Goal: Contribute content

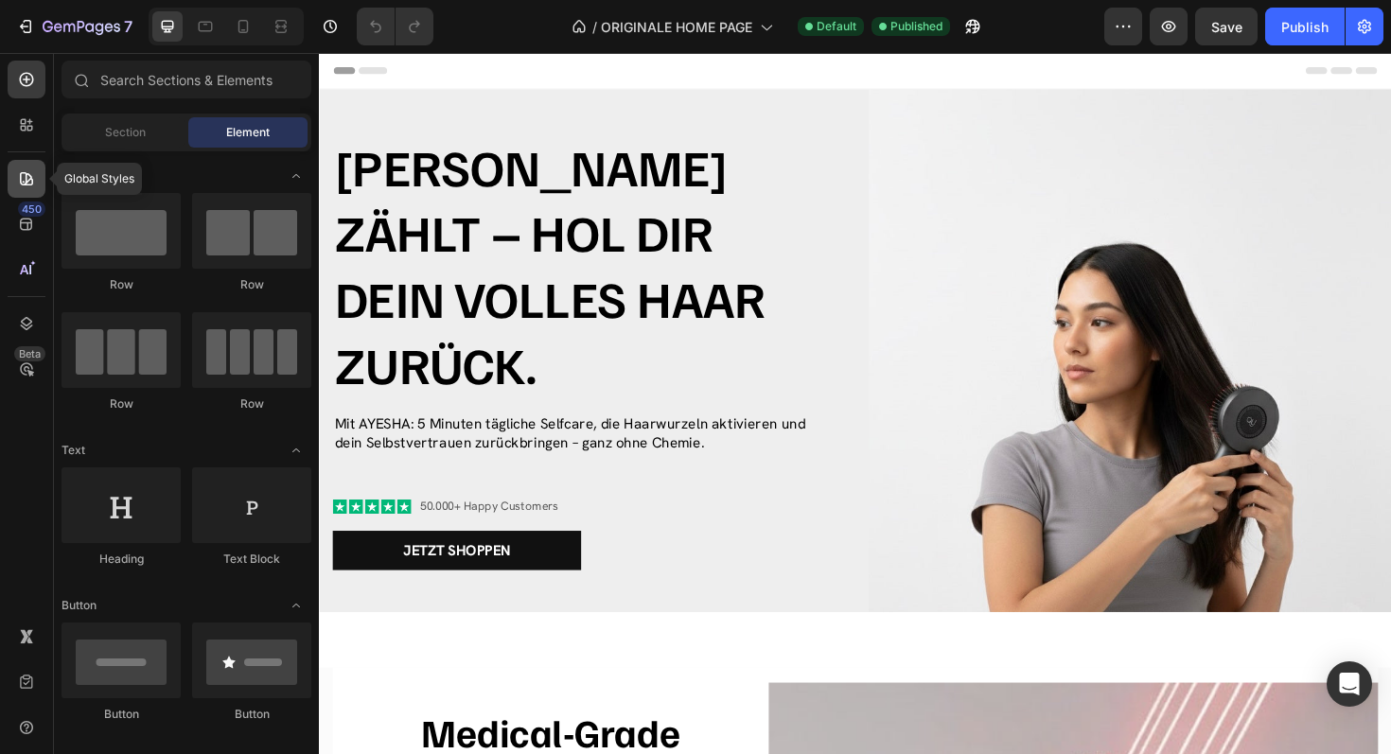
click at [21, 187] on icon at bounding box center [26, 178] width 19 height 19
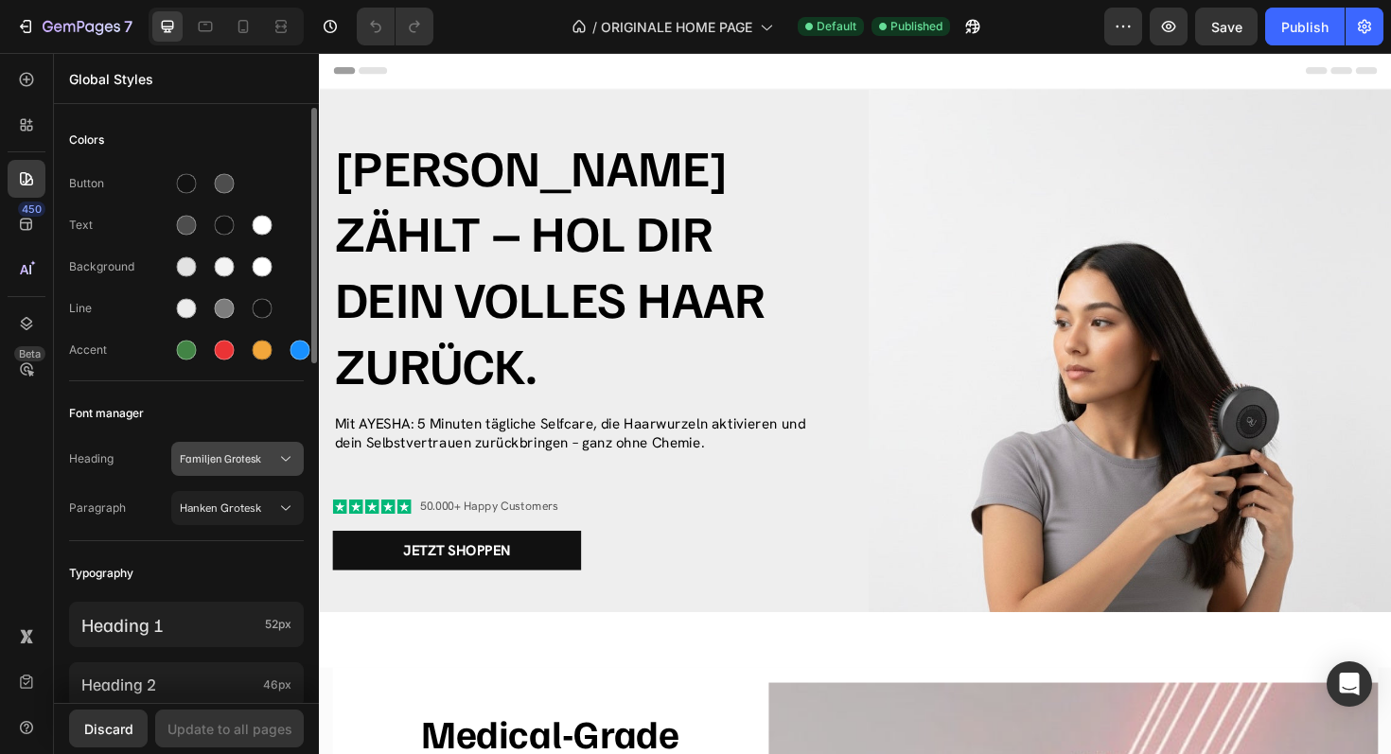
click at [235, 464] on span "Familjen Grotesk" at bounding box center [228, 458] width 97 height 17
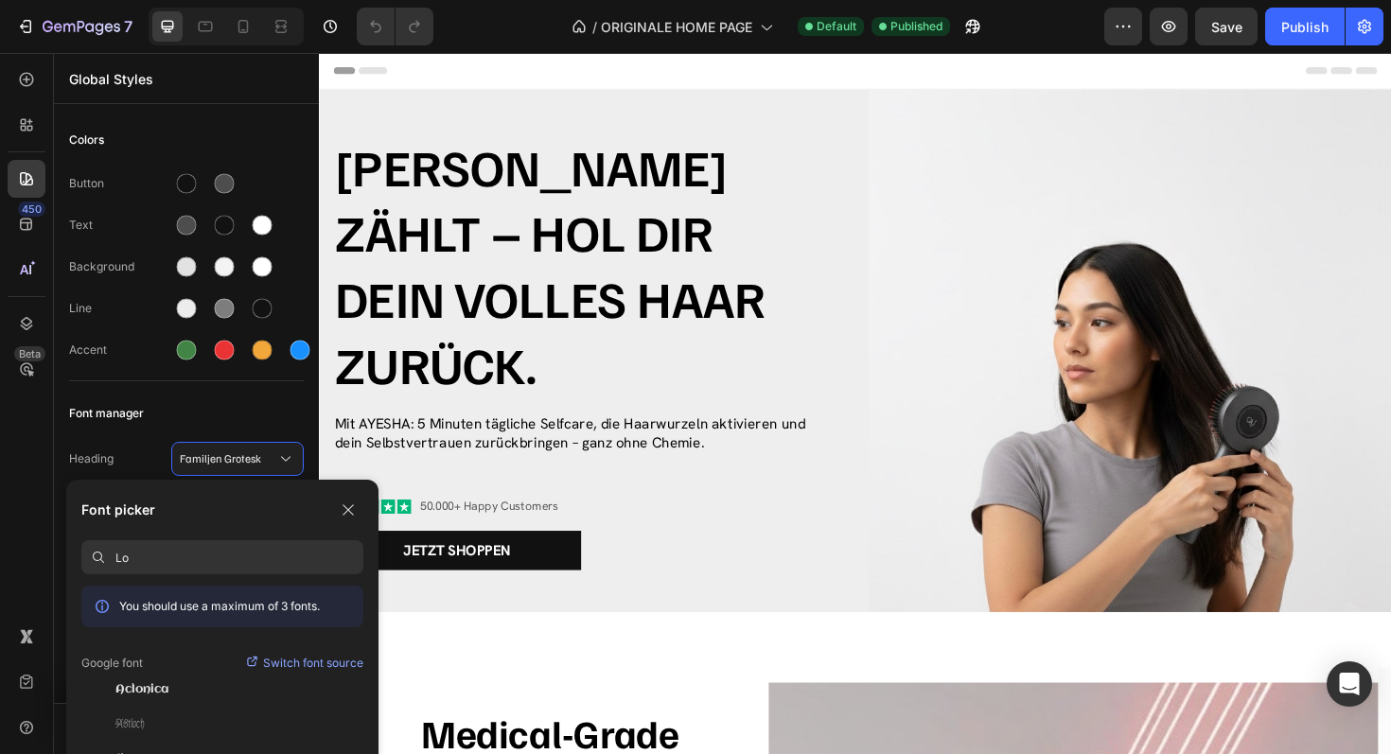
type input "L"
type input "sans se"
click at [352, 509] on icon "button" at bounding box center [348, 509] width 15 height 15
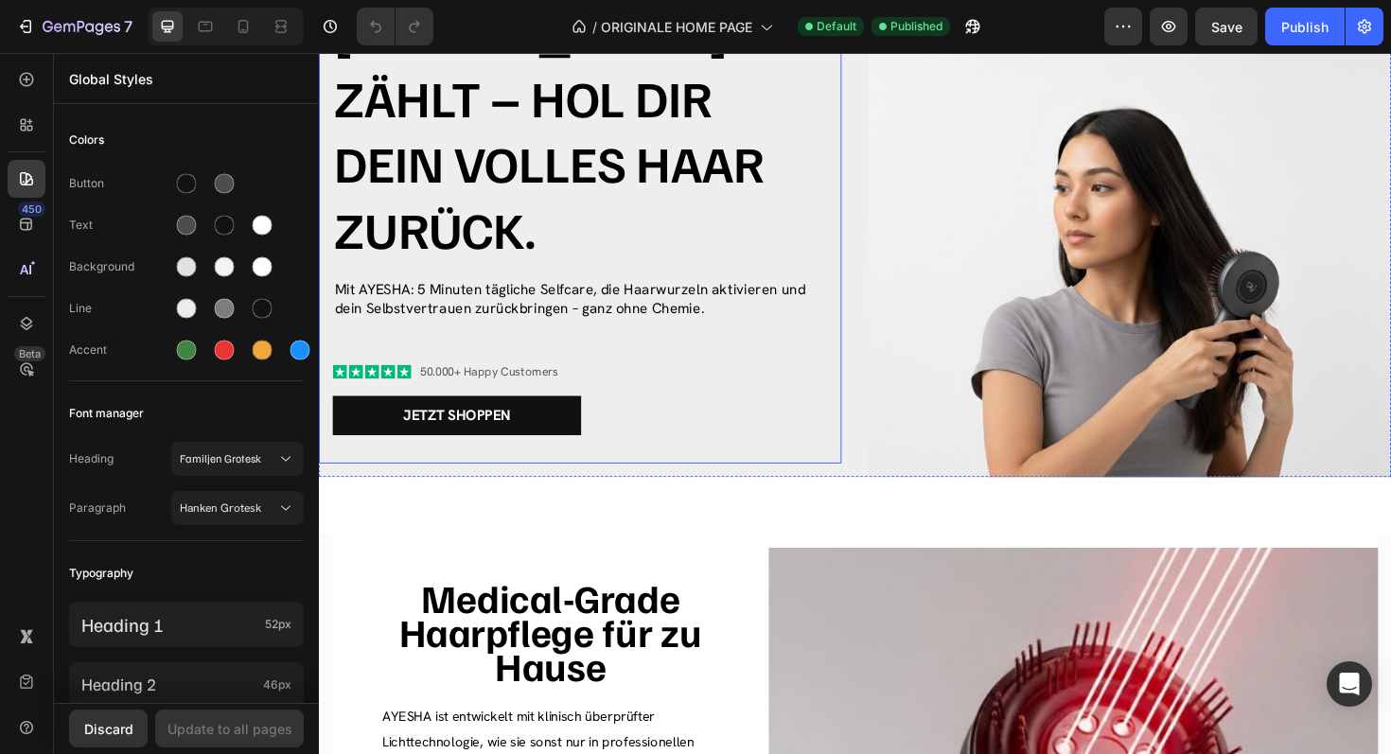
scroll to position [305, 0]
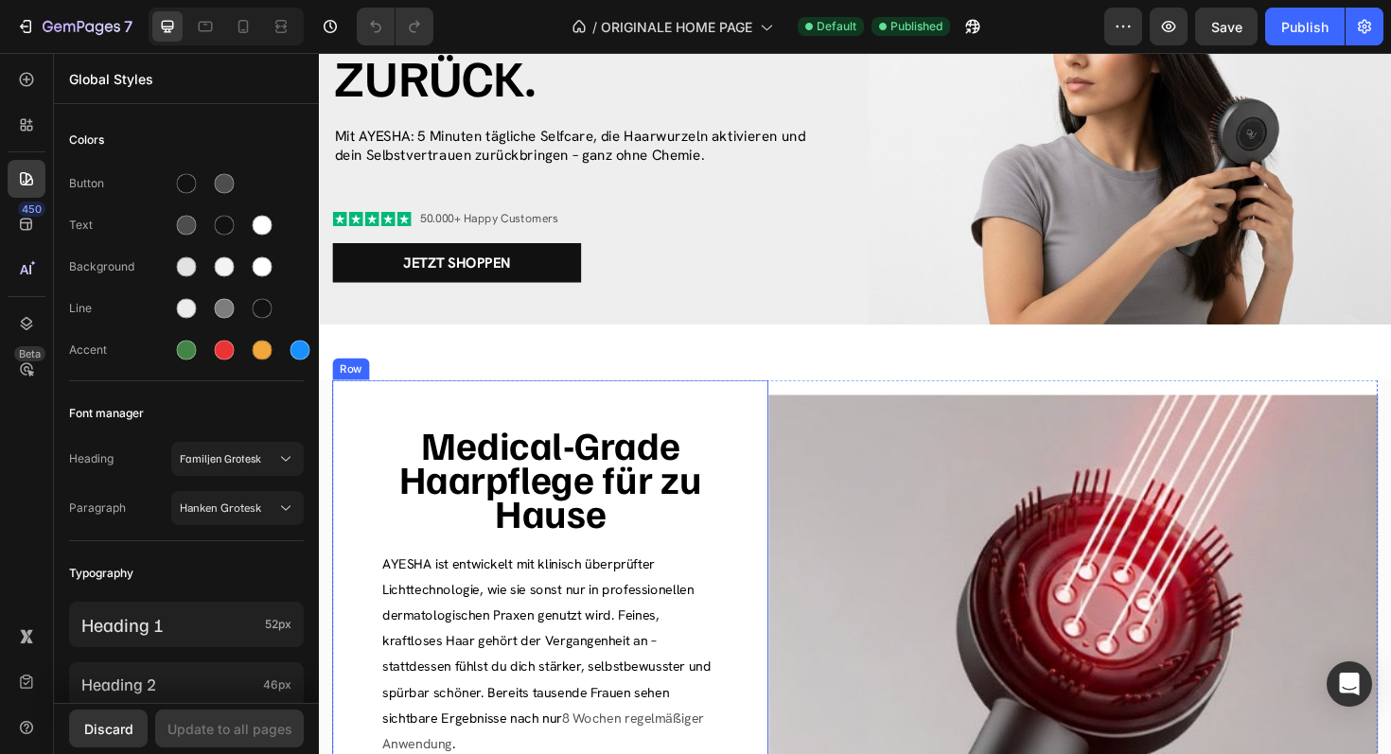
click at [573, 409] on div "Medical-Grade Haarpflege für zu Hause Heading [PERSON_NAME] ist entwickelt mit …" at bounding box center [564, 738] width 462 height 679
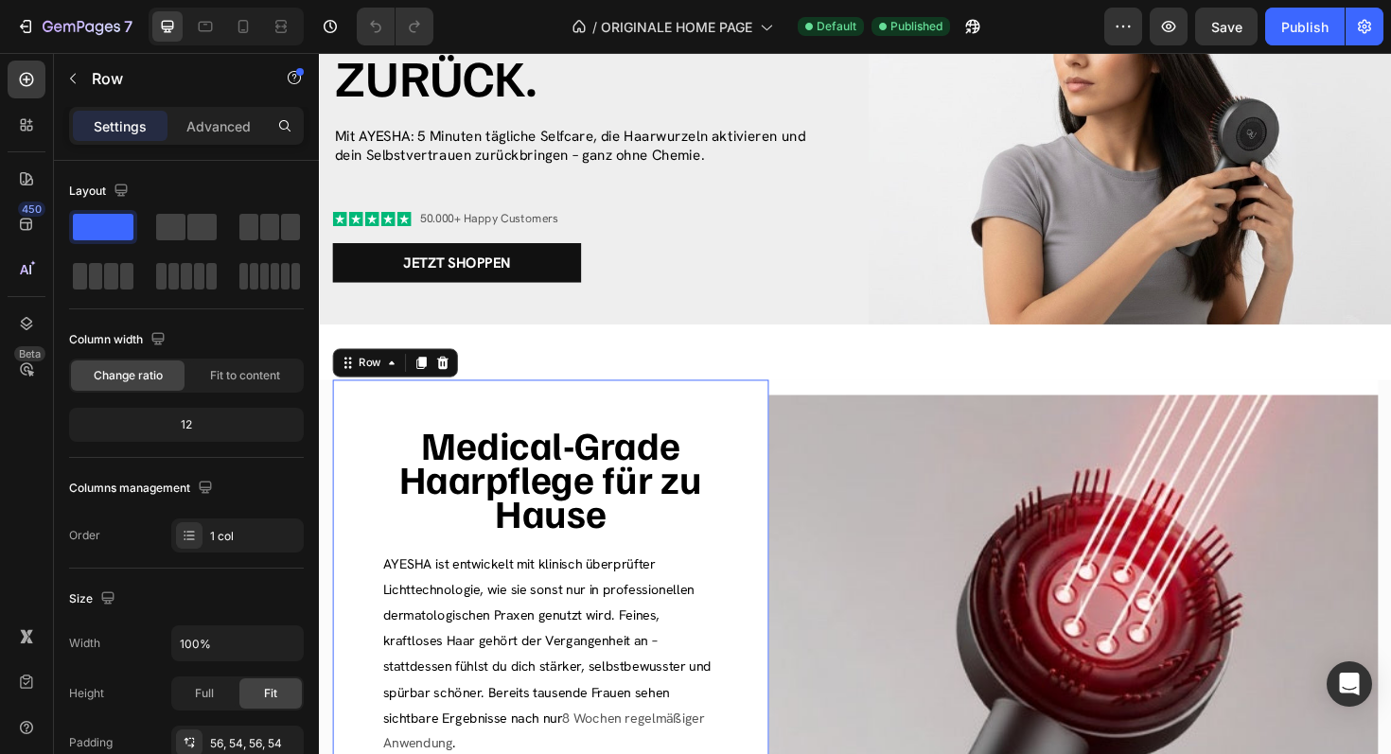
click at [752, 403] on div "Medical-Grade Haarpflege für zu Hause Heading [PERSON_NAME] ist entwickelt mit …" at bounding box center [564, 738] width 462 height 679
click at [207, 130] on p "Advanced" at bounding box center [218, 126] width 64 height 20
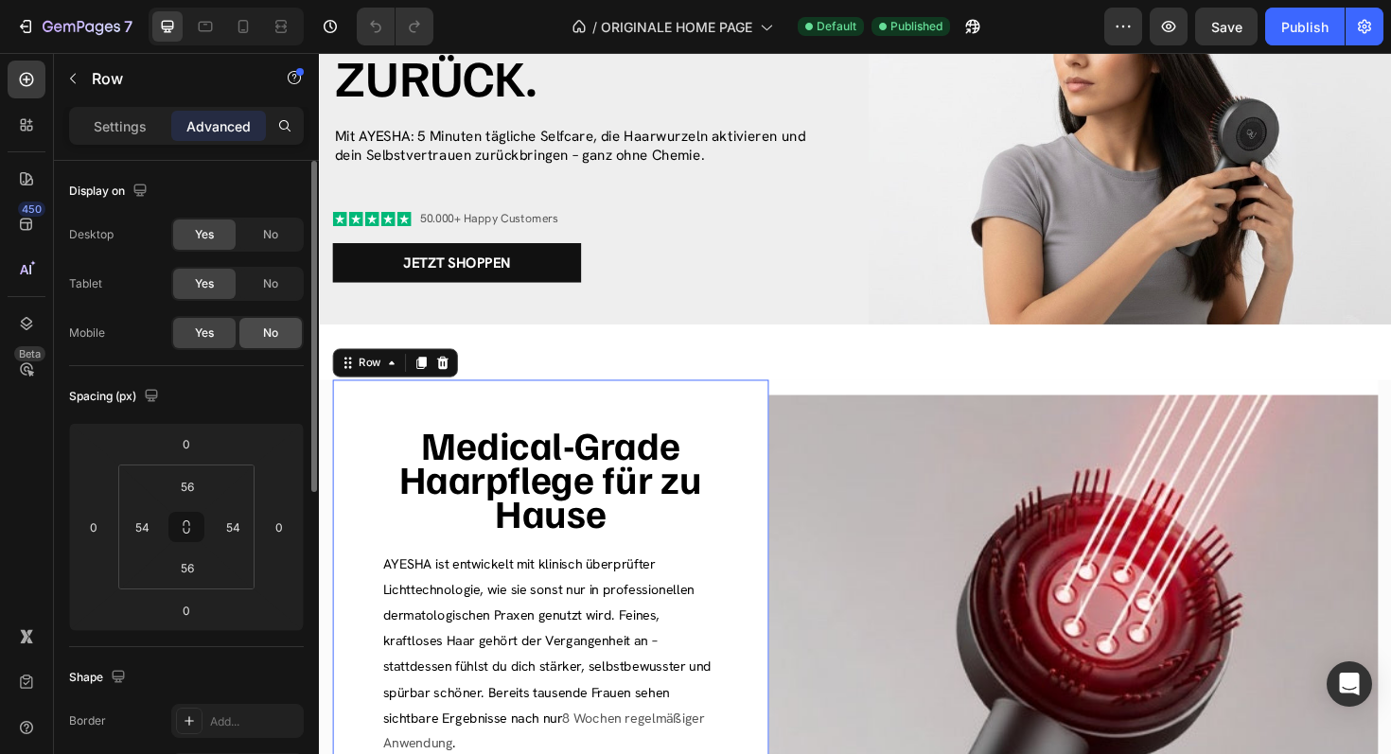
click at [252, 342] on div "No" at bounding box center [270, 333] width 62 height 30
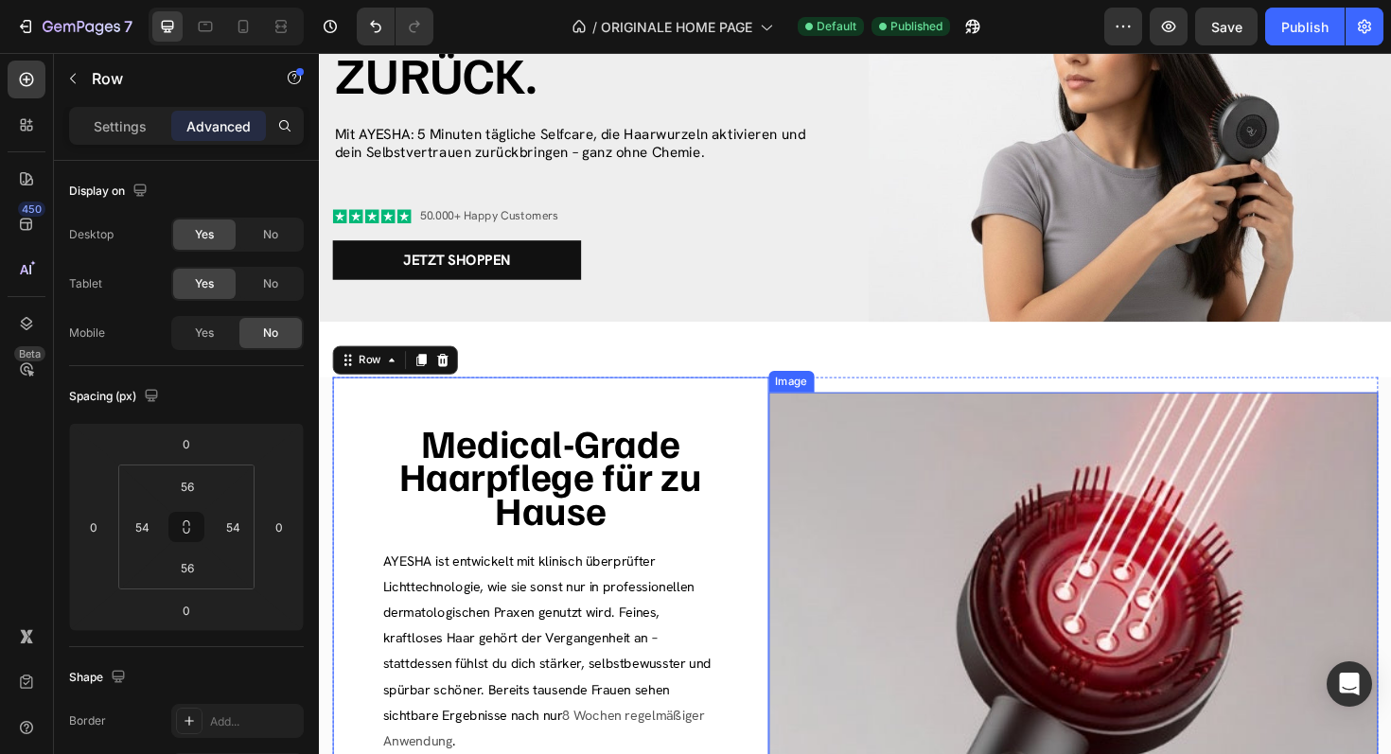
click at [893, 494] on img at bounding box center [1118, 736] width 646 height 646
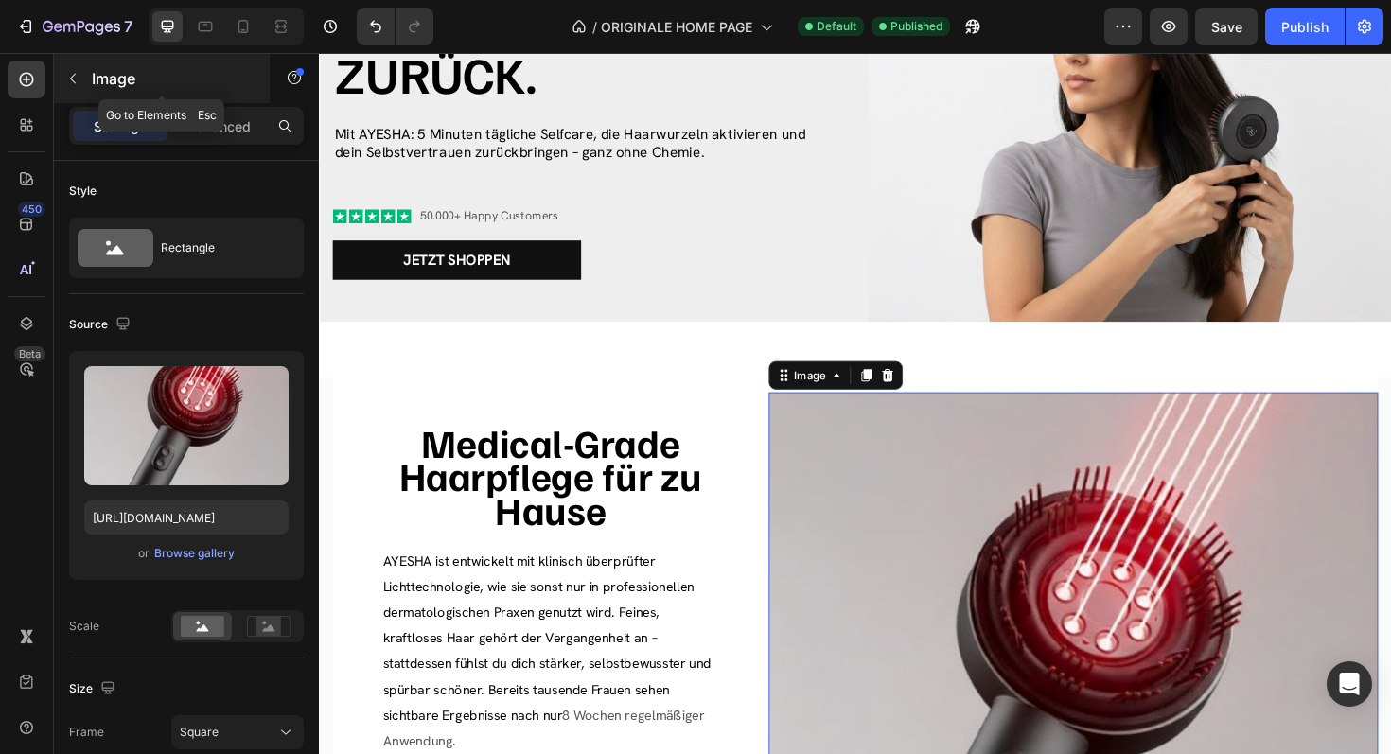
click at [224, 102] on div "Image" at bounding box center [162, 78] width 216 height 49
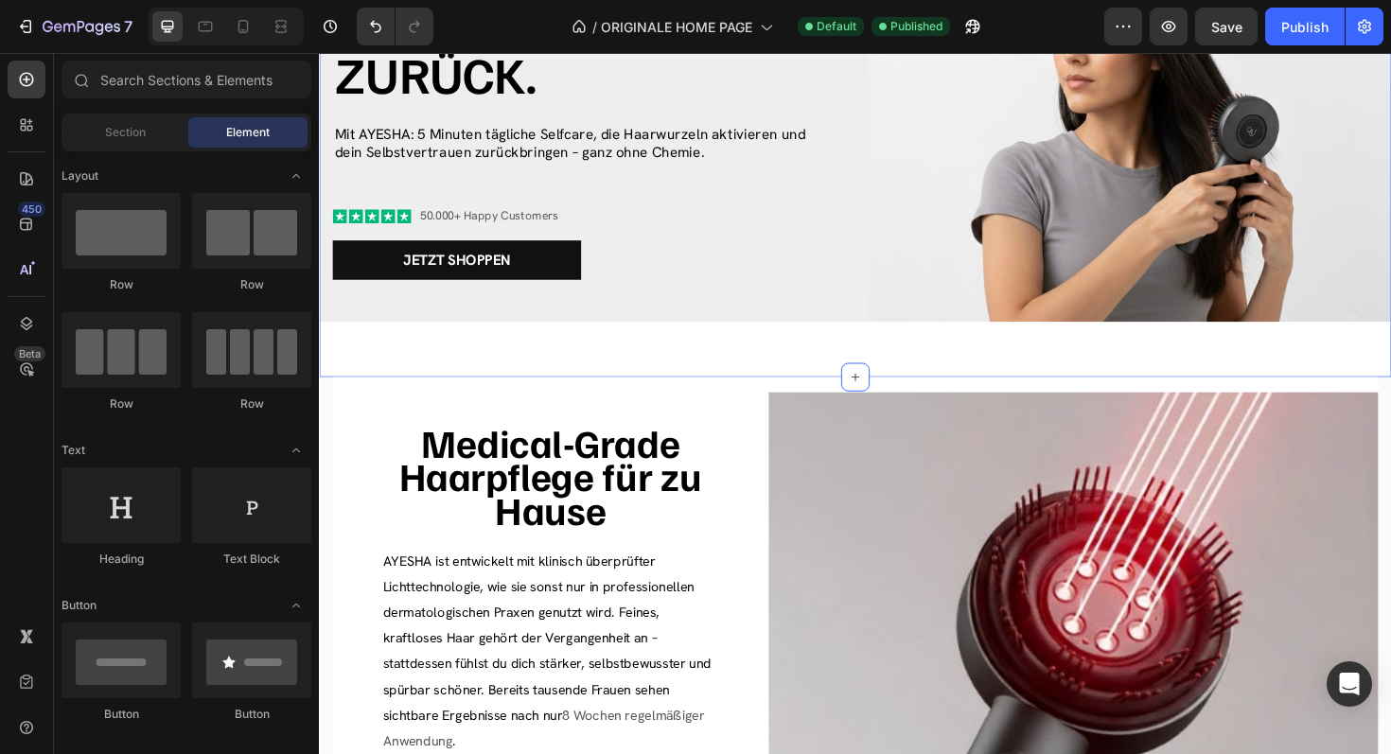
click at [699, 376] on div "[PERSON_NAME] zählt – hol dir dein volles Haar zurück. Heading Mit AYESHA: 5 Mi…" at bounding box center [887, 90] width 1136 height 612
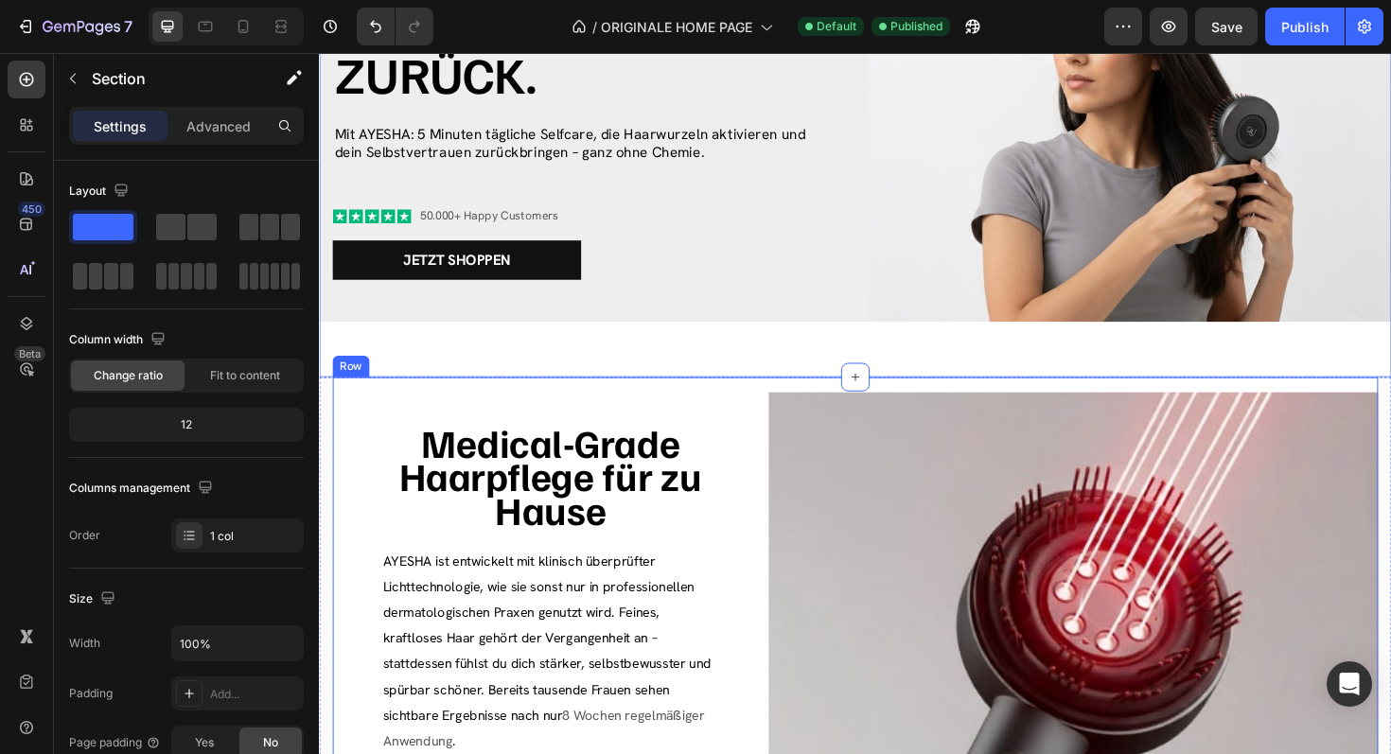
click at [882, 428] on div "Image" at bounding box center [1118, 736] width 646 height 679
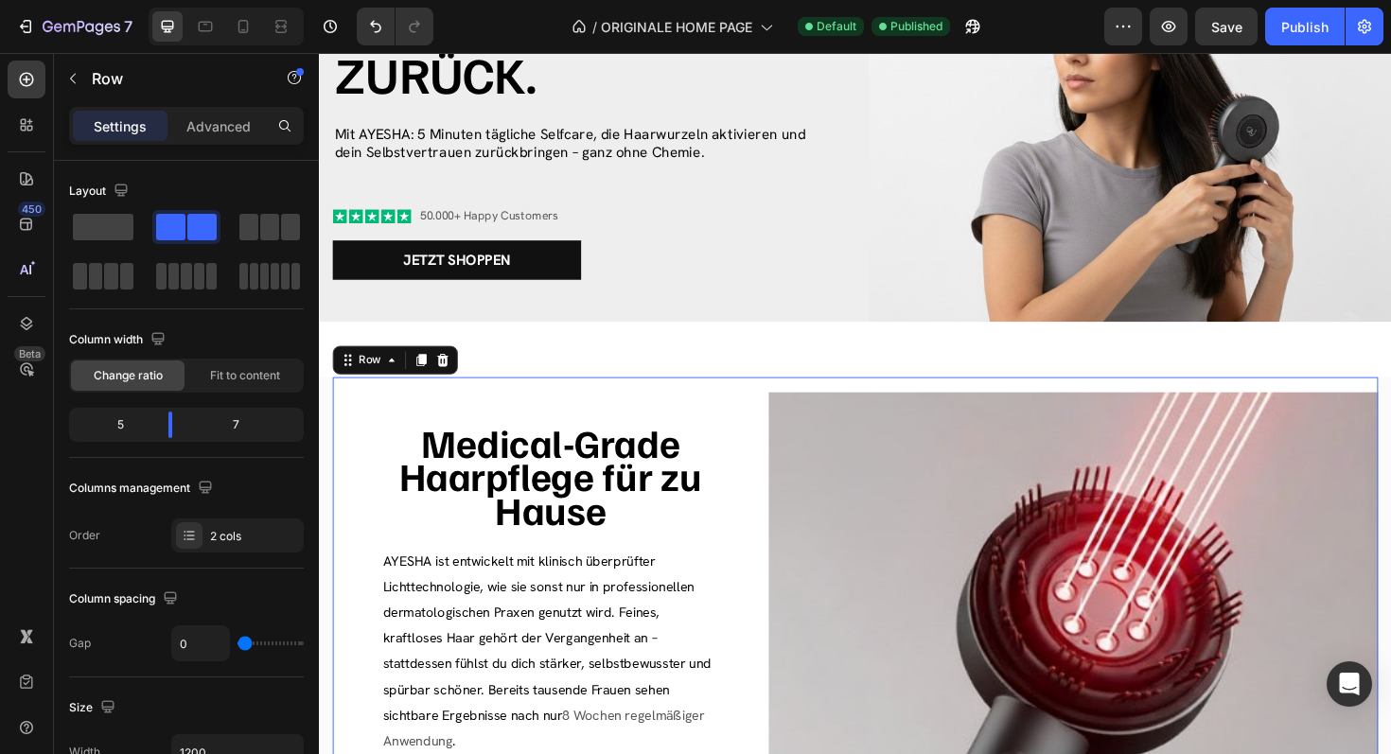
click at [932, 422] on div "Image" at bounding box center [1118, 736] width 646 height 679
click at [939, 489] on img at bounding box center [1118, 736] width 646 height 646
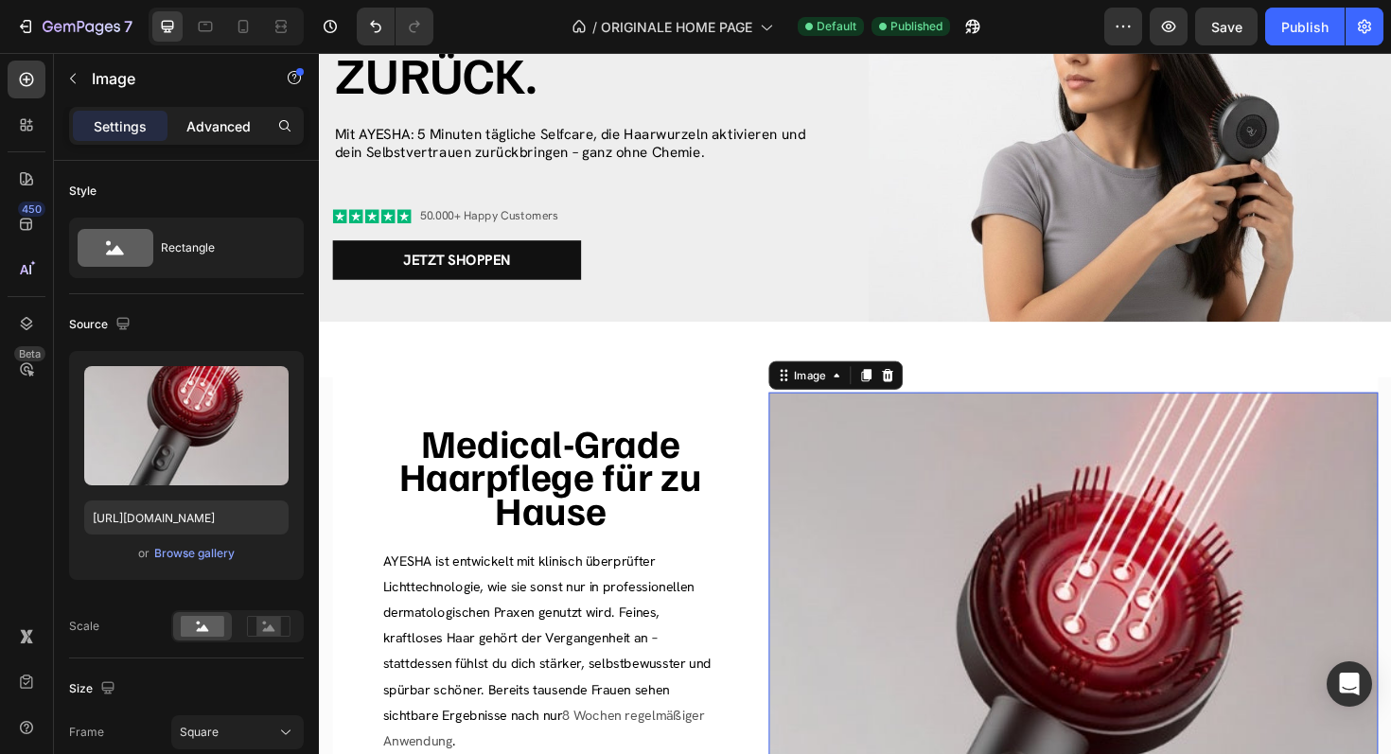
click at [215, 117] on p "Advanced" at bounding box center [218, 126] width 64 height 20
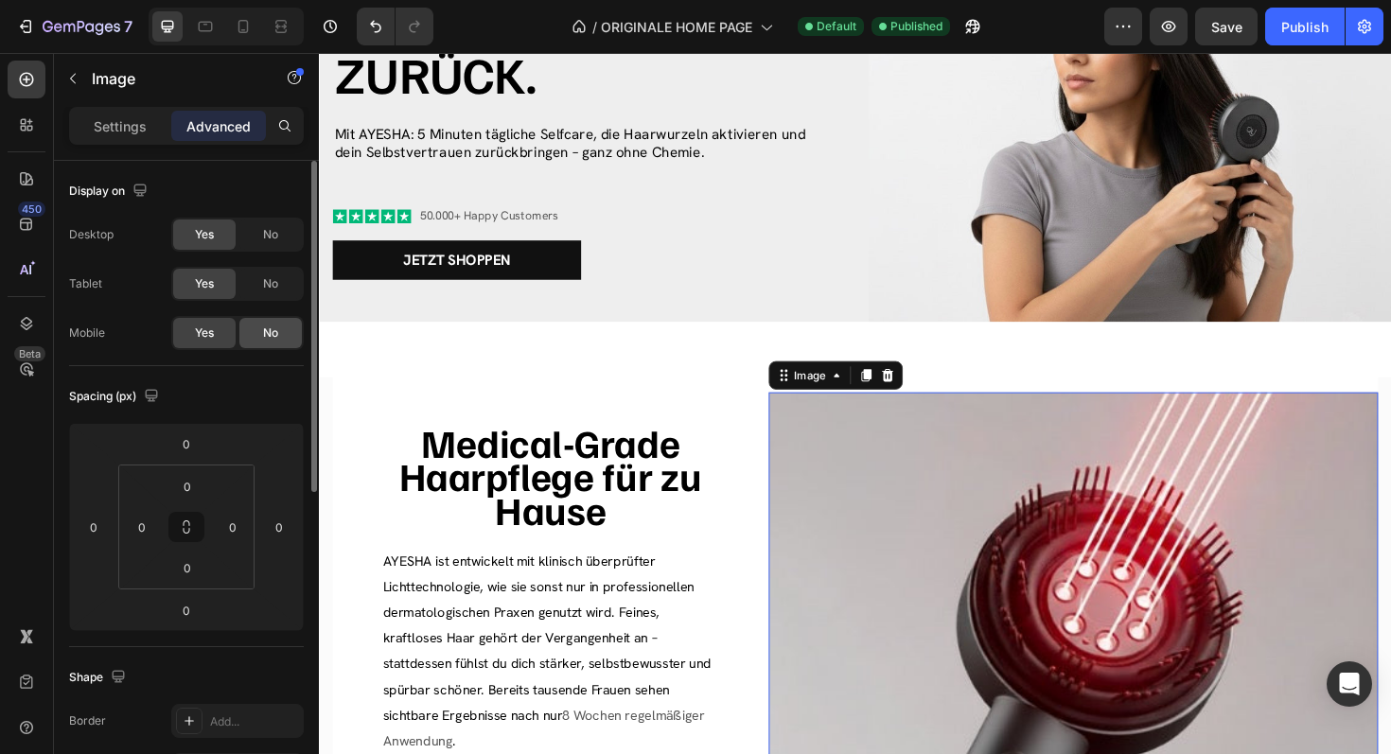
click at [270, 341] on span "No" at bounding box center [270, 333] width 15 height 17
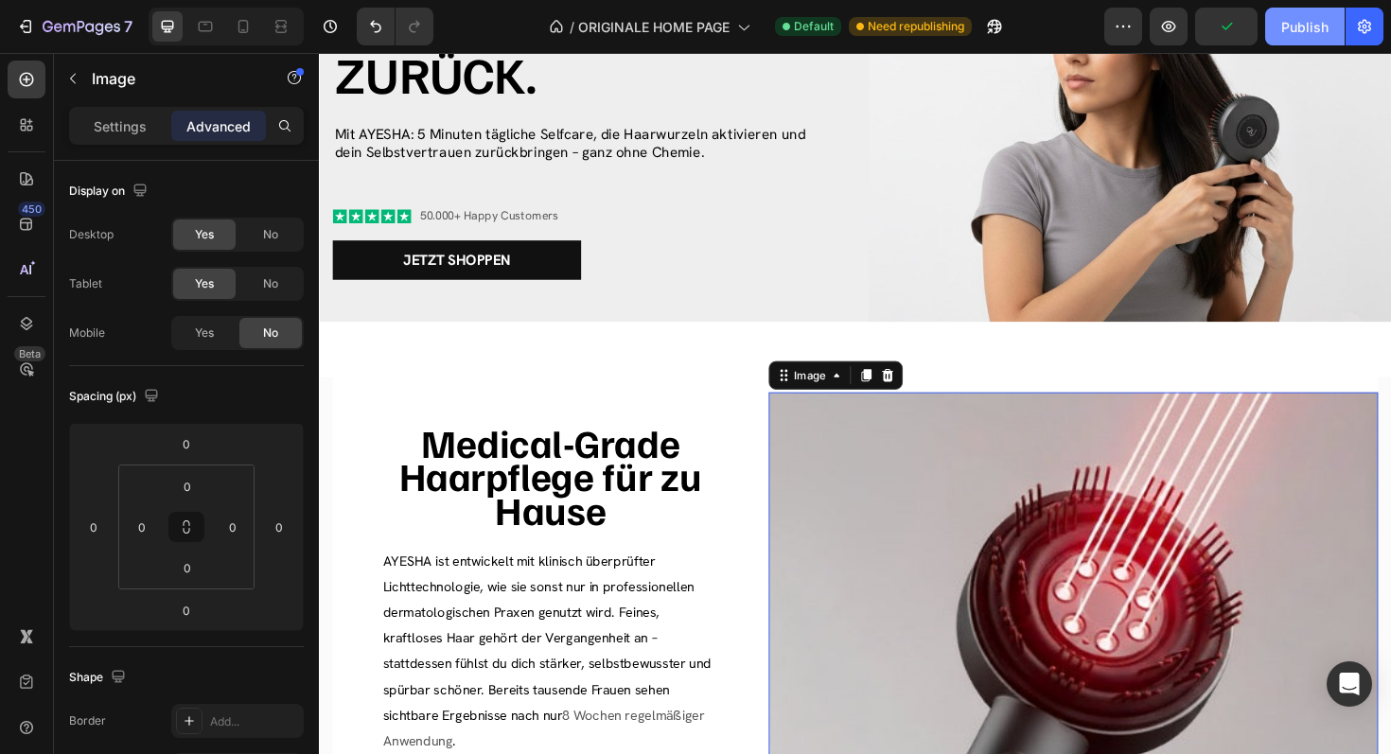
click at [1309, 26] on div "Publish" at bounding box center [1304, 27] width 47 height 20
